Goal: Find contact information: Find contact information

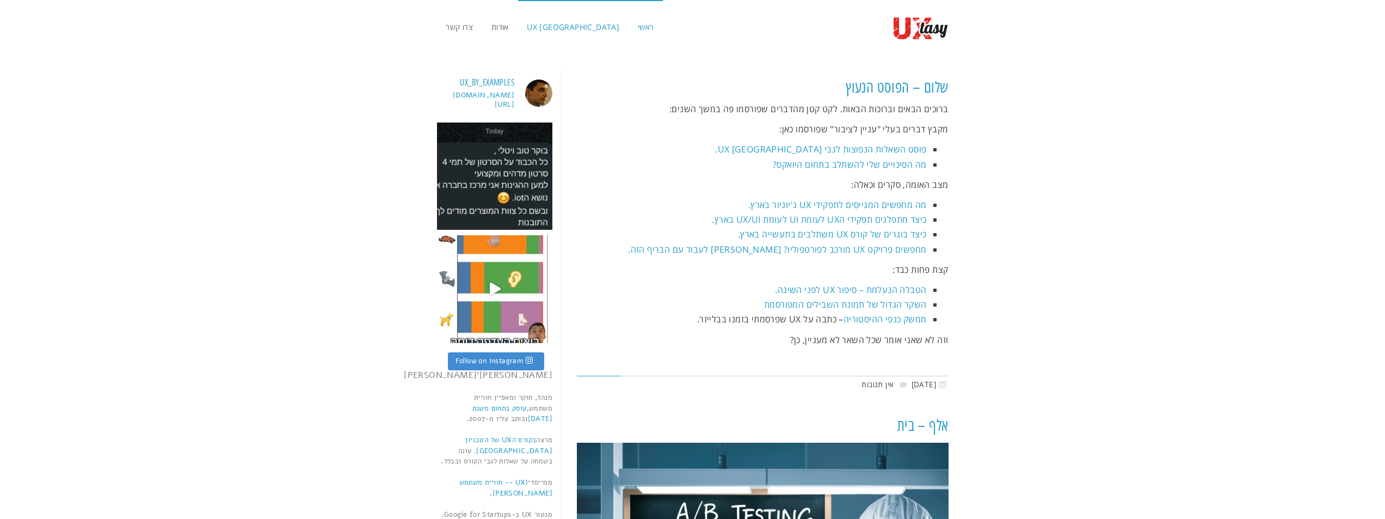
click at [548, 23] on span "UX [GEOGRAPHIC_DATA]" at bounding box center [573, 27] width 93 height 10
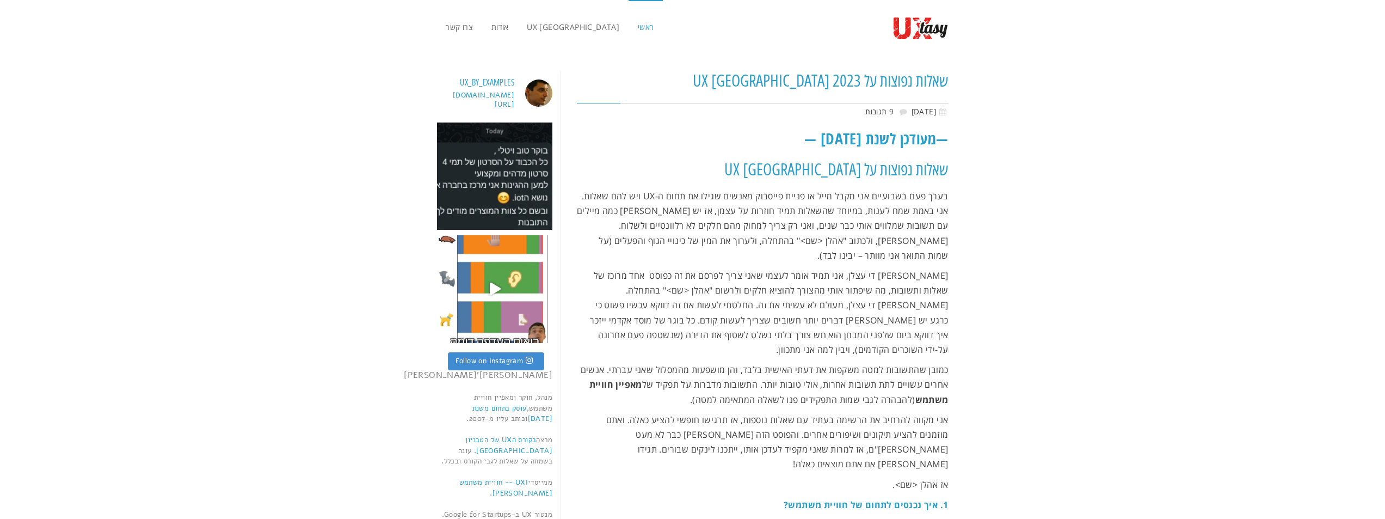
click at [638, 30] on span "ראשי" at bounding box center [646, 27] width 16 height 10
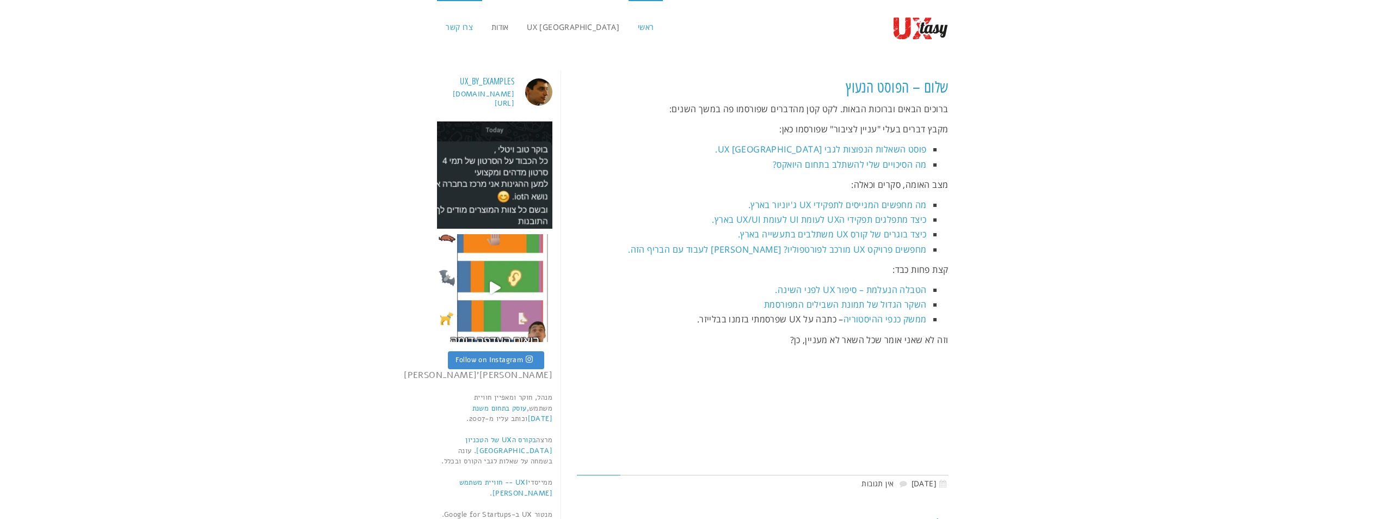
click at [469, 13] on link "צרו קשר" at bounding box center [459, 27] width 45 height 54
